Goal: Check status

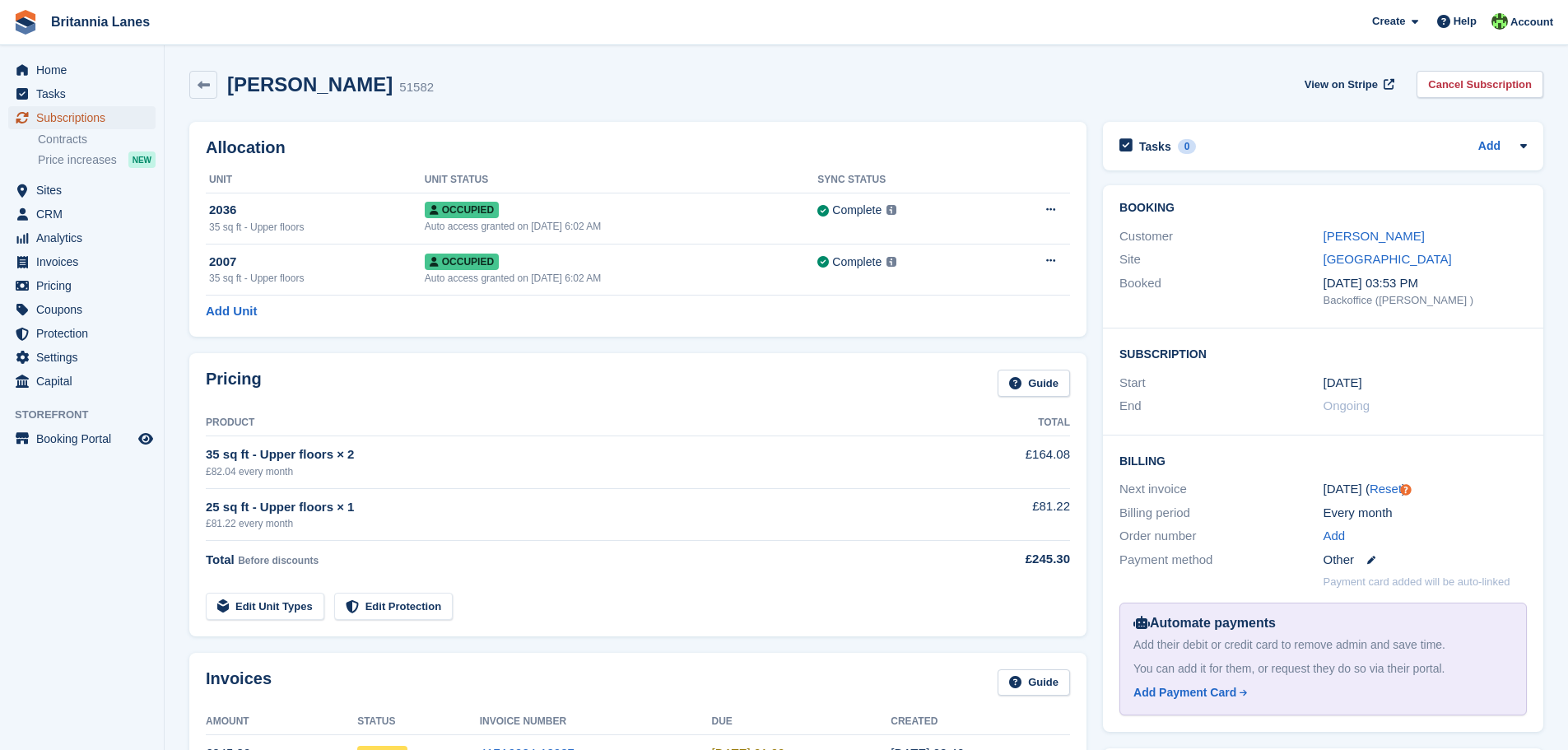
click at [97, 114] on span "Subscriptions" at bounding box center [86, 117] width 99 height 23
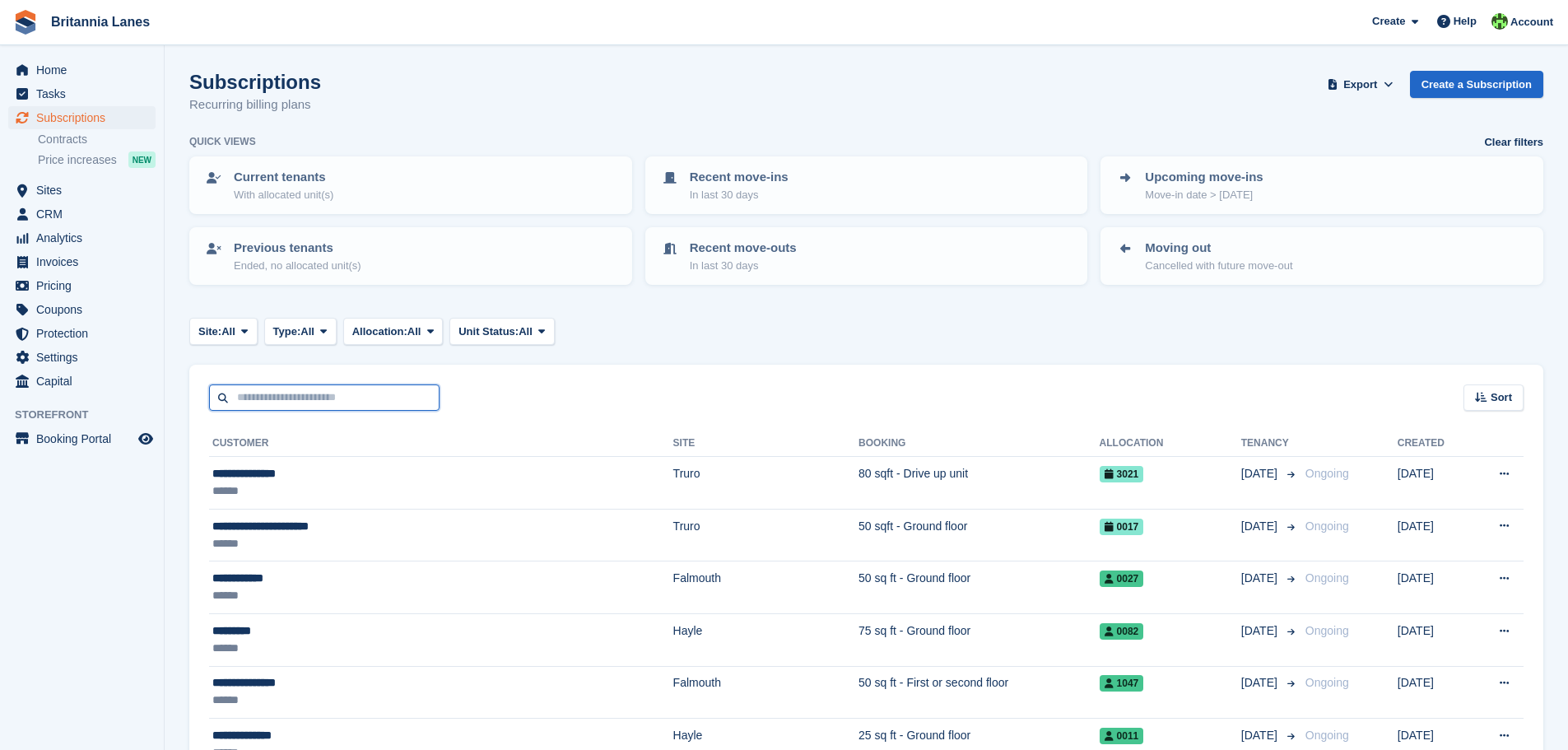
click at [270, 395] on input "text" at bounding box center [324, 397] width 231 height 27
type input "******"
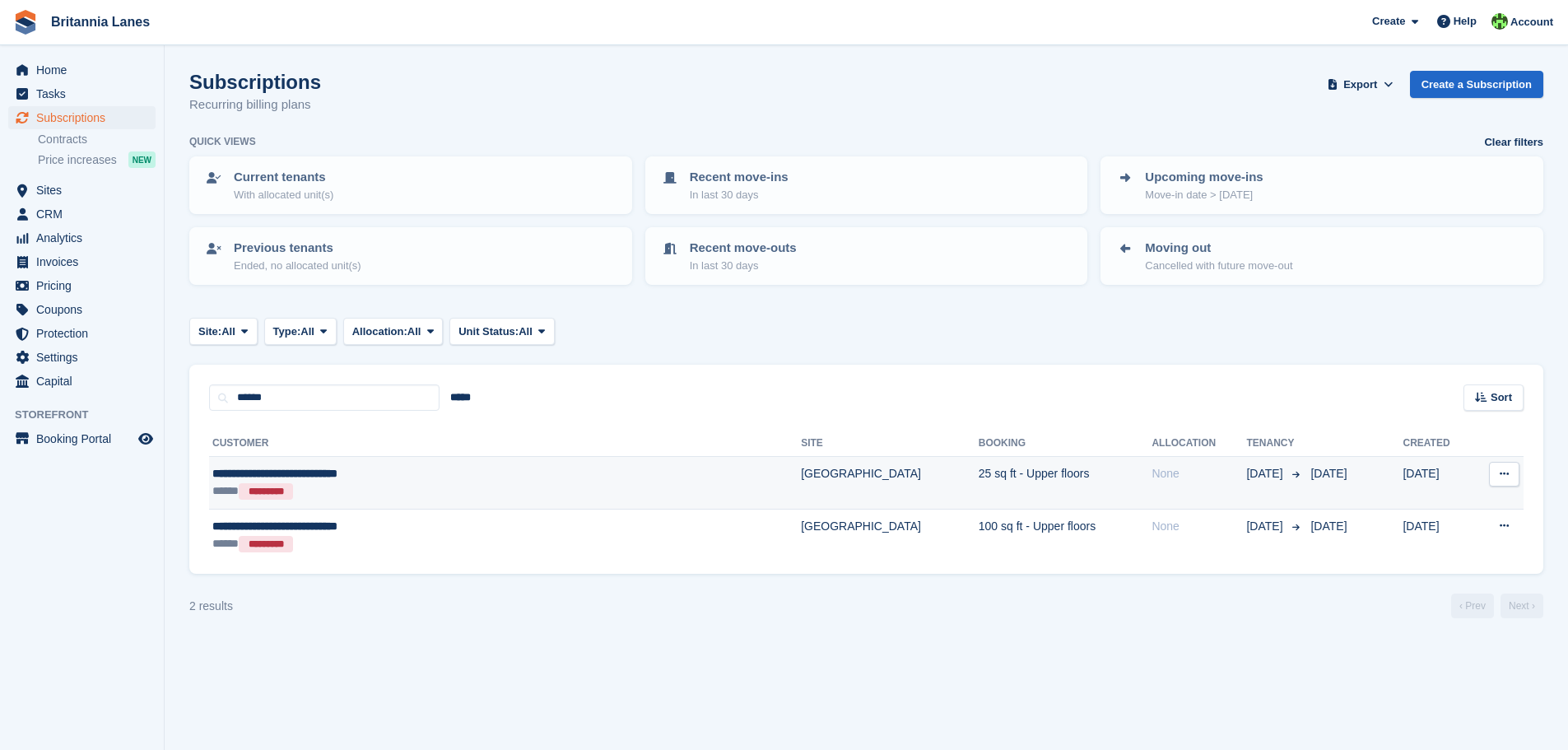
click at [337, 473] on span "**********" at bounding box center [275, 473] width 125 height 11
